Goal: Book appointment/travel/reservation

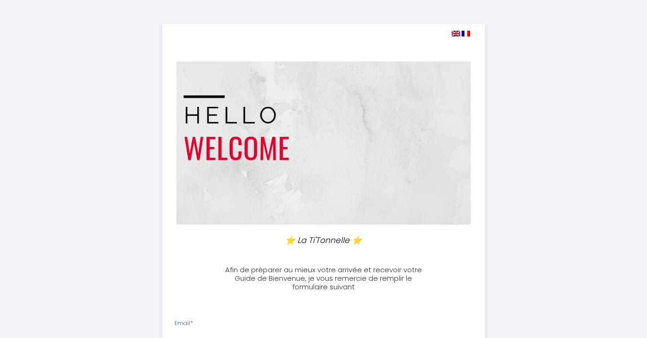
select select
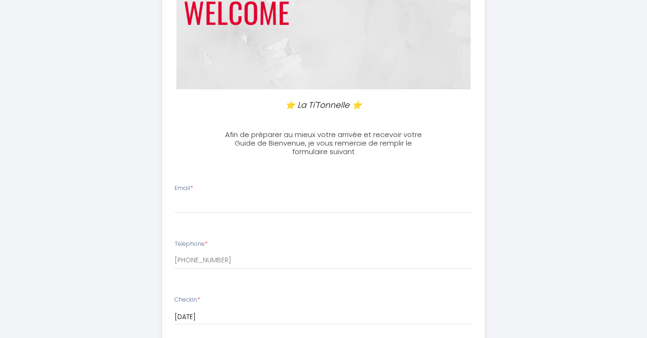
scroll to position [146, 0]
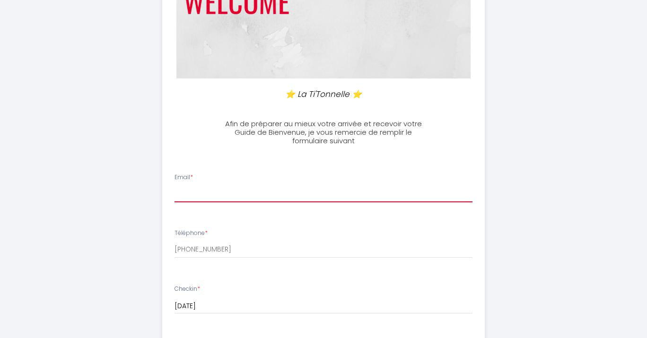
type input "[EMAIL_ADDRESS][DOMAIN_NAME]"
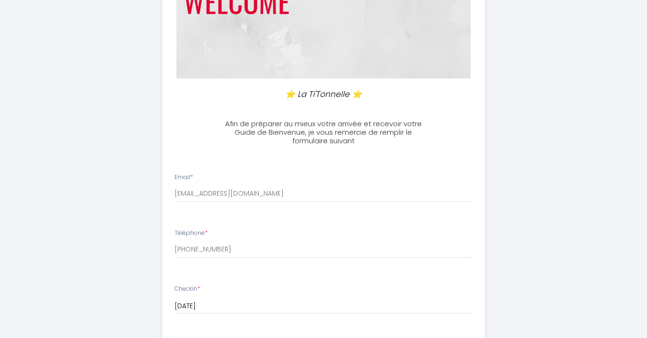
click at [217, 257] on li "Téléphone * [PHONE_NUMBER]" at bounding box center [324, 248] width 322 height 50
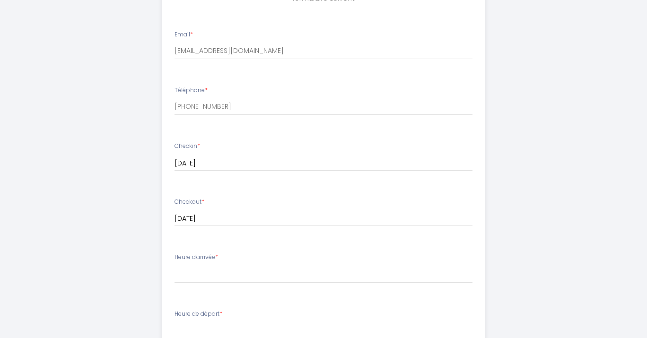
scroll to position [295, 0]
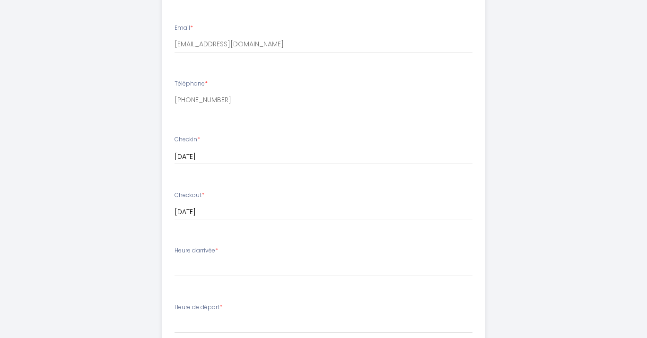
click at [198, 156] on input "[DATE]" at bounding box center [323, 157] width 298 height 12
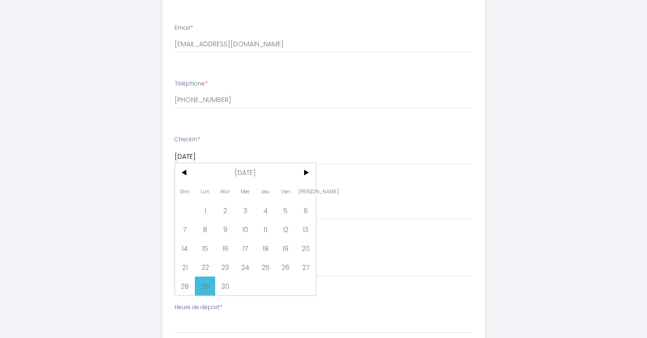
click at [158, 182] on ul "Email * [EMAIL_ADDRESS][DOMAIN_NAME] Téléphone * [PHONE_NUMBER] Checkin * [DATE…" at bounding box center [323, 279] width 334 height 534
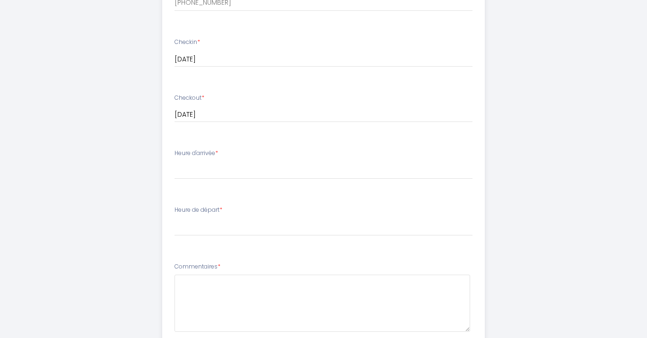
scroll to position [397, 0]
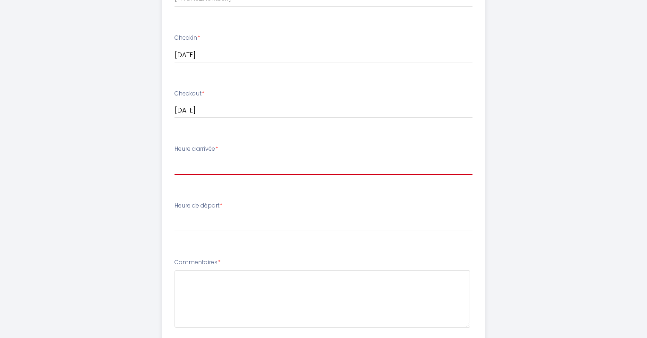
select select "15:00"
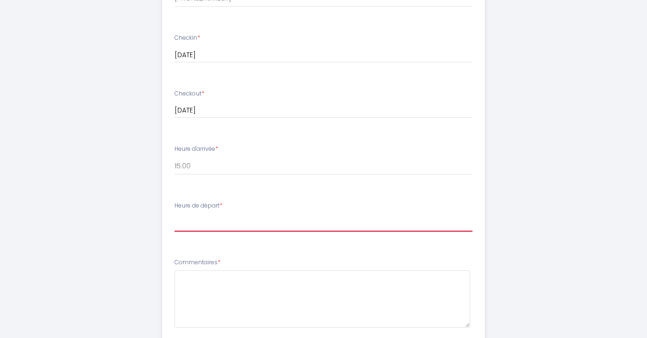
select select "11:00"
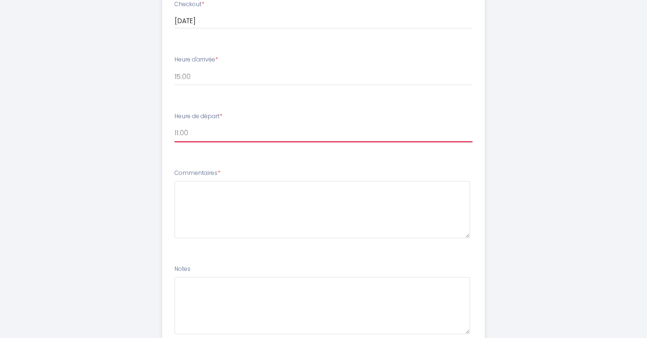
scroll to position [491, 0]
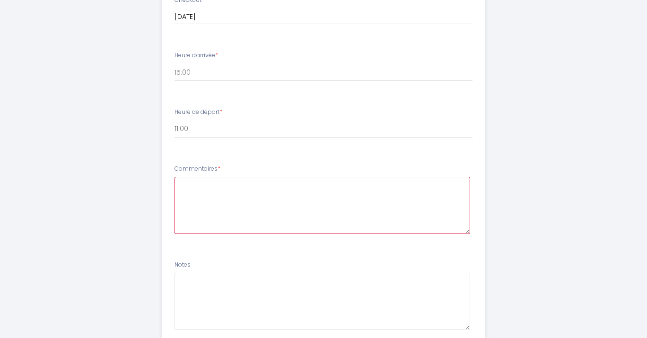
click at [208, 188] on textarea at bounding box center [322, 205] width 296 height 57
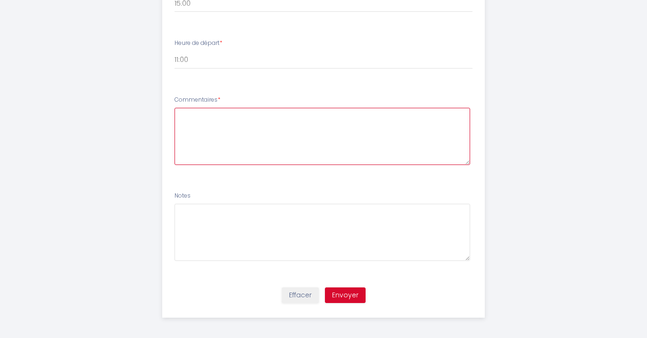
scroll to position [559, 0]
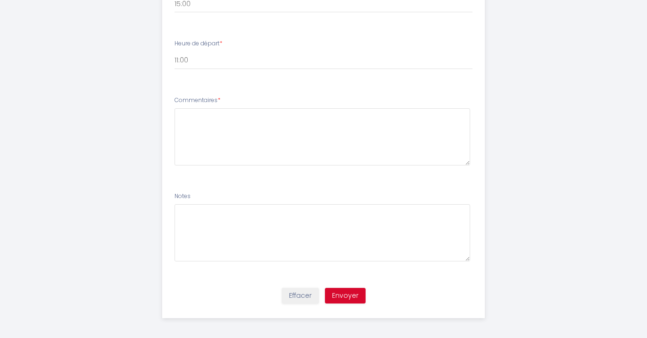
click at [333, 291] on button "Envoyer" at bounding box center [345, 296] width 41 height 16
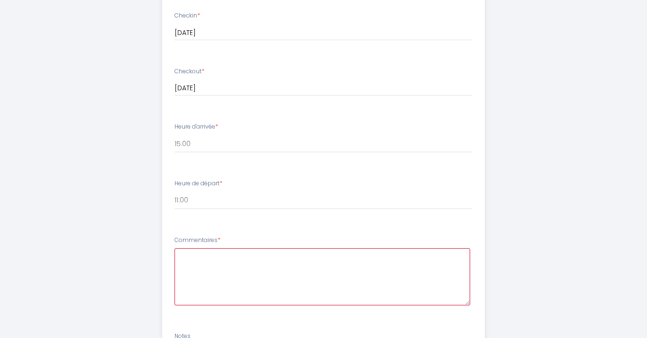
scroll to position [446, 0]
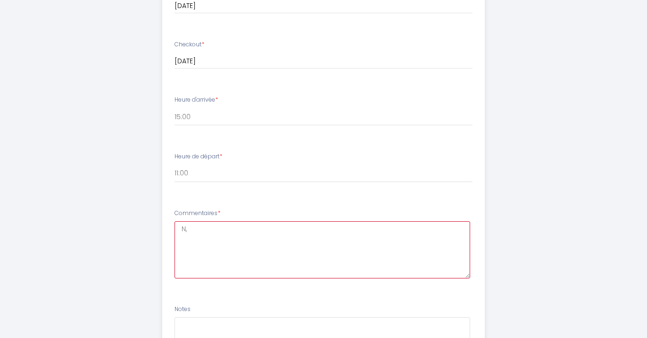
type textarea "N"
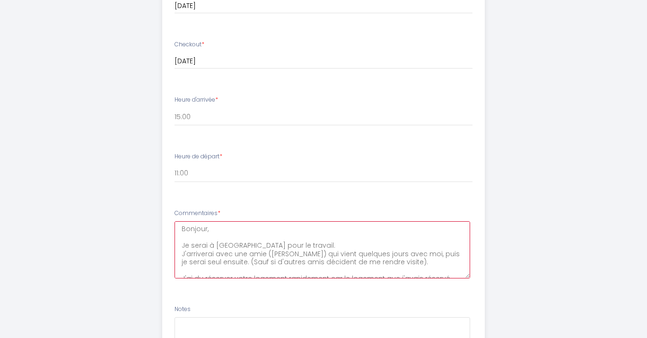
scroll to position [448, 0]
click at [197, 233] on textarea "Bonjour, Je serai à [GEOGRAPHIC_DATA] pour le travail. J'arriverai avec une ami…" at bounding box center [322, 248] width 296 height 57
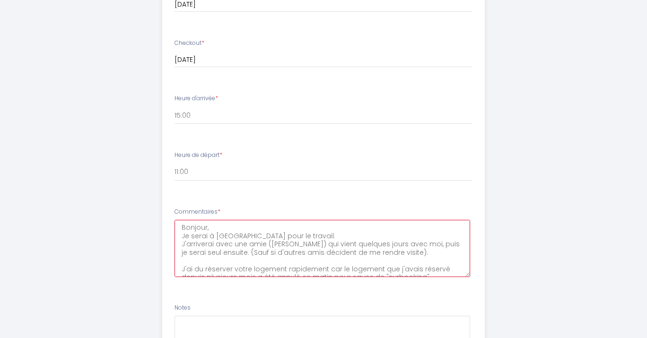
click at [334, 239] on textarea "Bonjour, Je serai à [GEOGRAPHIC_DATA] pour le travail. J'arriverai avec une ami…" at bounding box center [322, 248] width 296 height 57
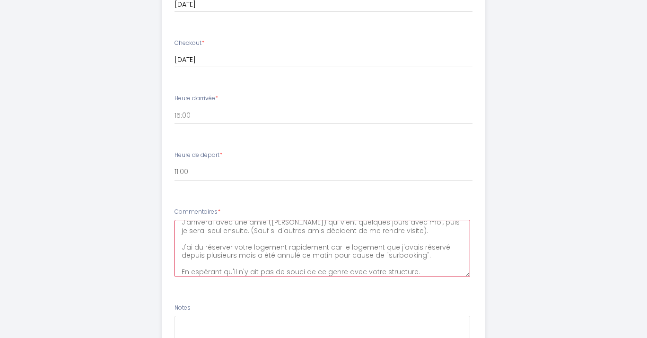
scroll to position [21, 0]
click at [364, 229] on textarea "Bonjour, Je serai à [GEOGRAPHIC_DATA] pour le travail. J'arriverai avec une ami…" at bounding box center [322, 248] width 296 height 57
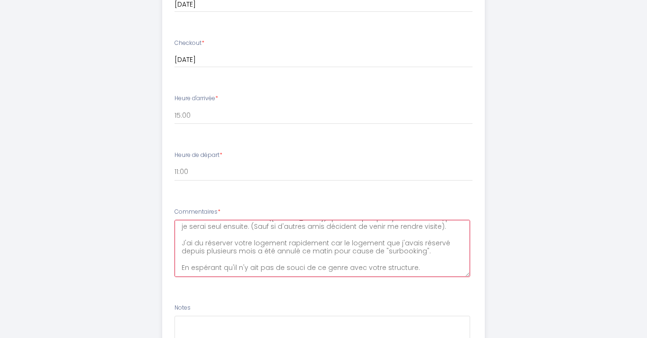
click at [247, 236] on textarea "Bonjour, Je serai à [GEOGRAPHIC_DATA] pour le travail. J'arriverai avec une ami…" at bounding box center [322, 248] width 296 height 57
click at [263, 237] on textarea "Bonjour, Je serai à [GEOGRAPHIC_DATA] pour le travail. J'arriverai avec une ami…" at bounding box center [322, 248] width 296 height 57
click at [320, 247] on textarea "Bonjour, Je serai à [GEOGRAPHIC_DATA] pour le travail. J'arriverai avec une ami…" at bounding box center [322, 248] width 296 height 57
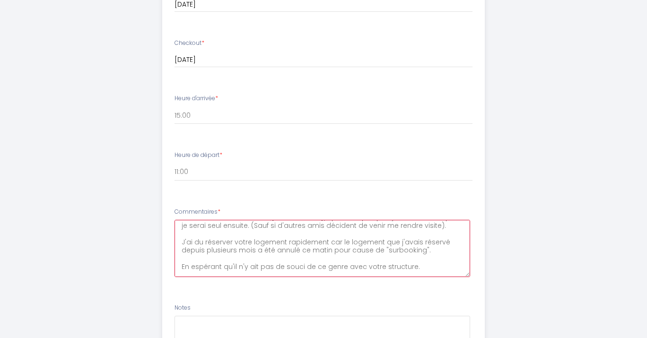
click at [320, 247] on textarea "Bonjour, Je serai à [GEOGRAPHIC_DATA] pour le travail. J'arriverai avec une ami…" at bounding box center [322, 248] width 296 height 57
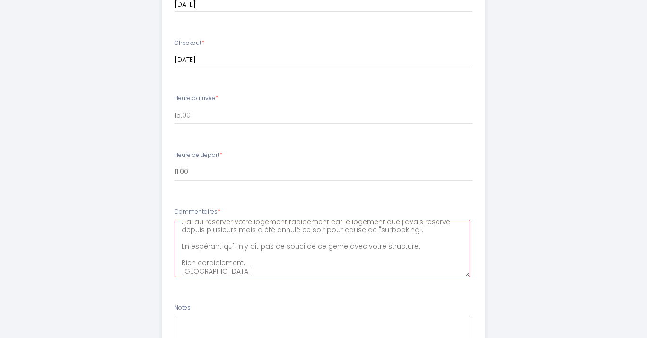
scroll to position [47, 0]
click at [279, 261] on textarea "Bonjour, Je serai à [GEOGRAPHIC_DATA] pour le travail. J'arriverai avec une ami…" at bounding box center [322, 248] width 296 height 57
click at [261, 272] on textarea "Bonjour, Je serai à [GEOGRAPHIC_DATA] pour le travail. J'arriverai avec une ami…" at bounding box center [322, 248] width 296 height 57
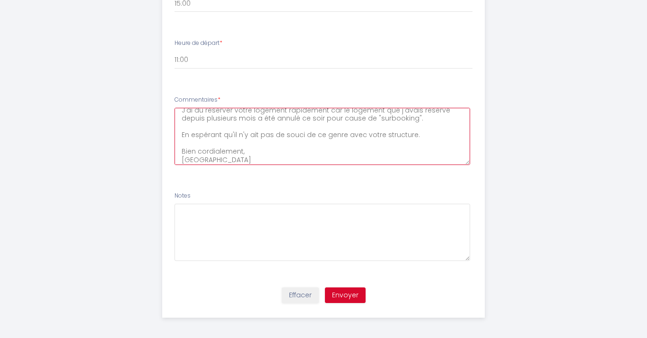
scroll to position [559, 0]
type textarea "Bonjour, Je serai à [GEOGRAPHIC_DATA] pour le travail. J'arriverai avec une ami…"
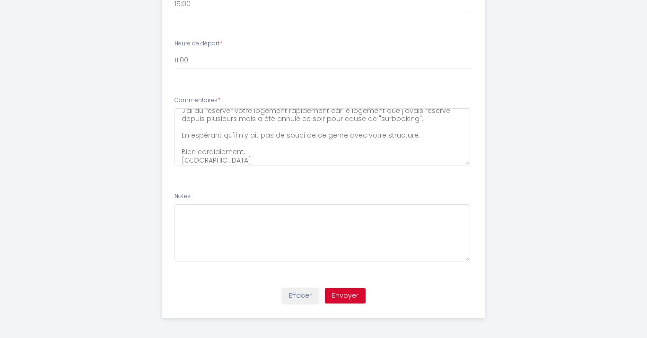
click at [343, 295] on button "Envoyer" at bounding box center [345, 296] width 41 height 16
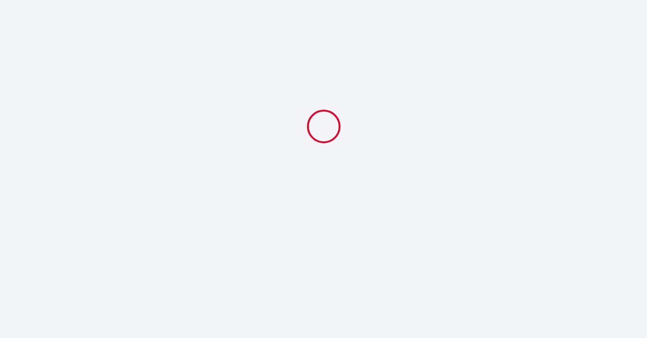
select select "11:00"
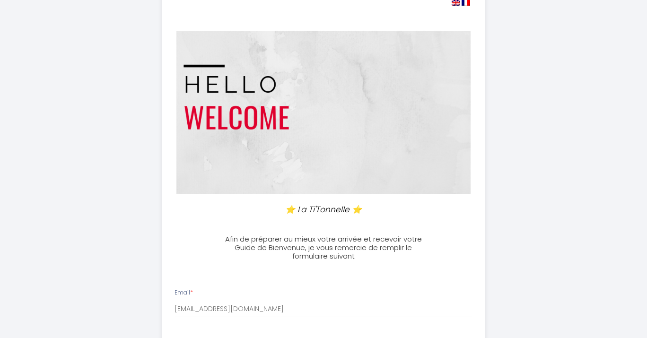
scroll to position [32, 0]
